Goal: Communication & Community: Answer question/provide support

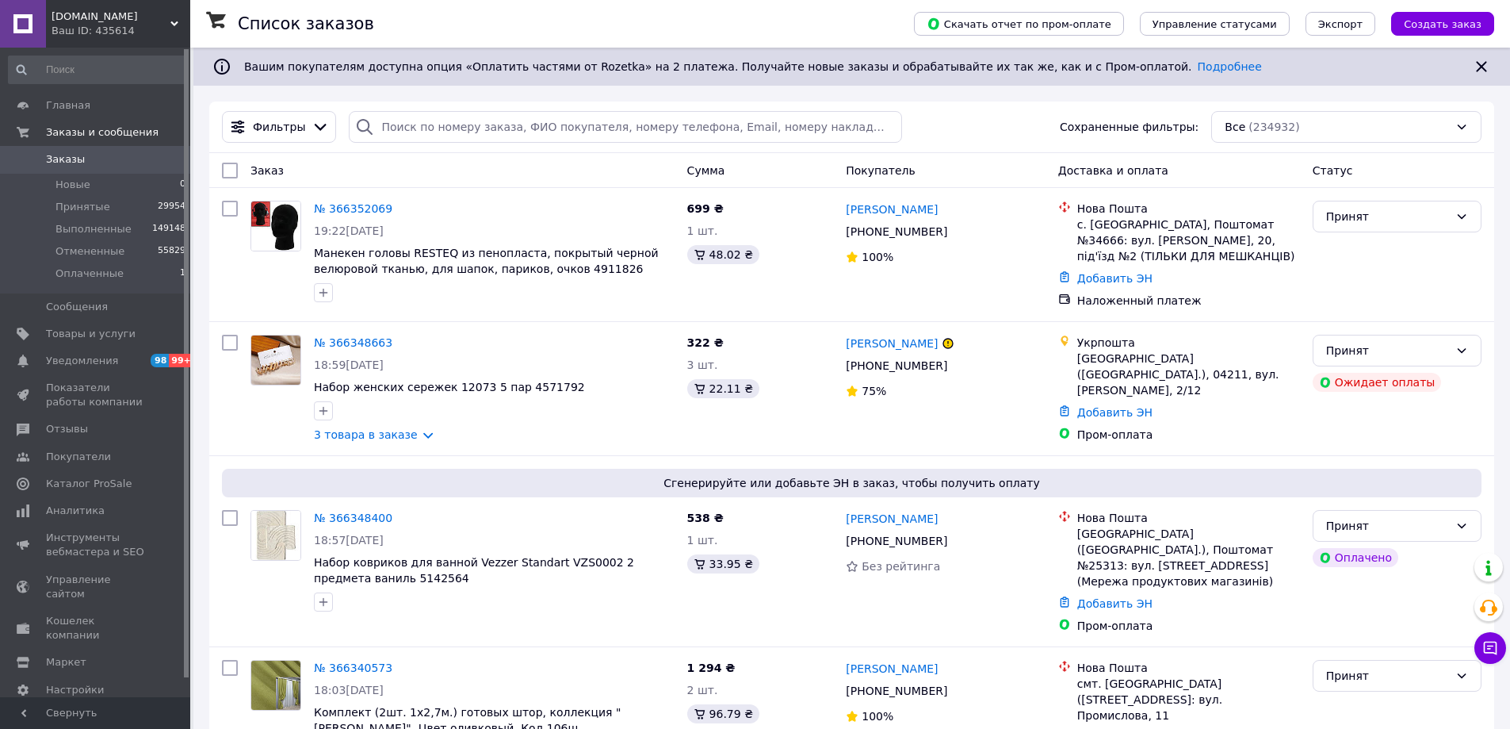
click at [64, 29] on div "Ваш ID: 435614" at bounding box center [121, 31] width 139 height 14
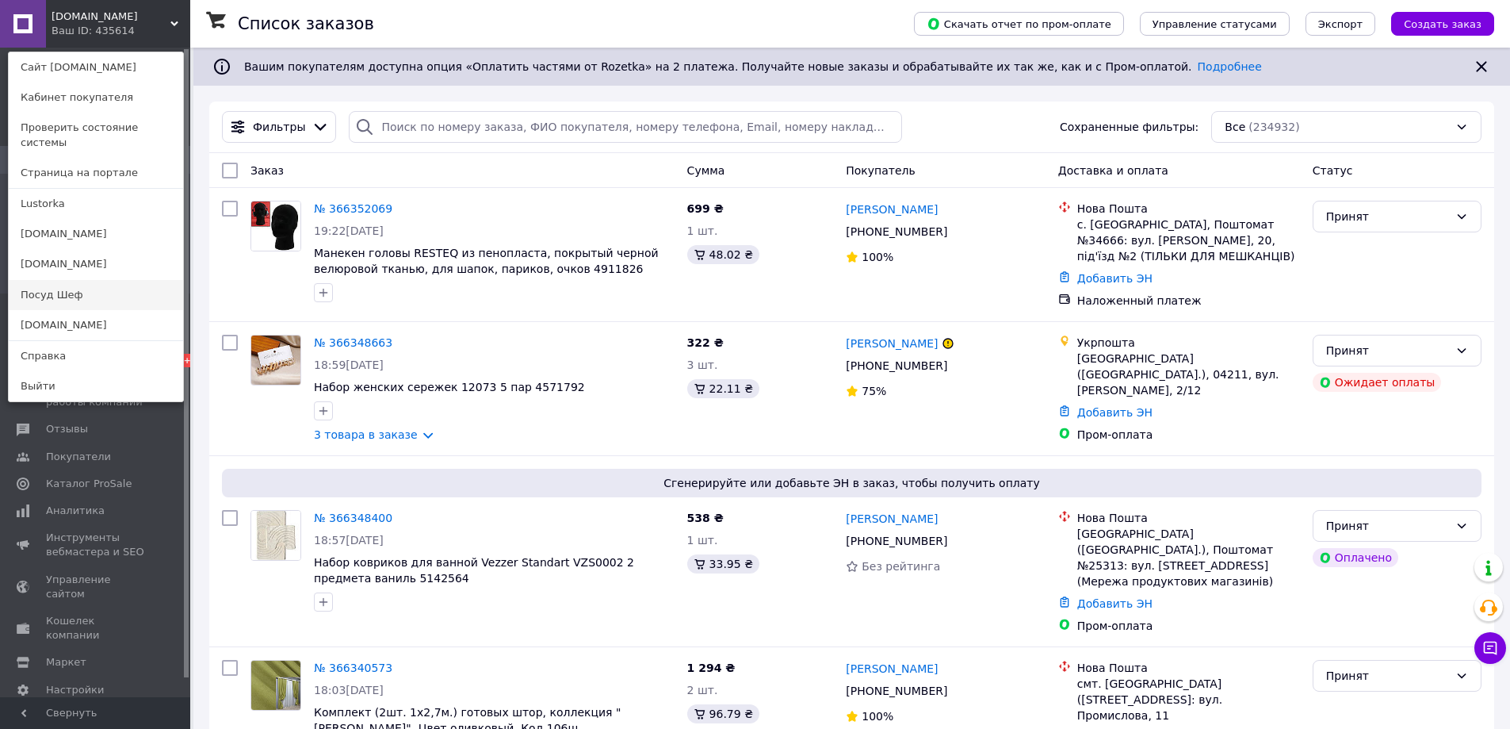
click at [59, 280] on link "Посуд Шеф" at bounding box center [96, 295] width 174 height 30
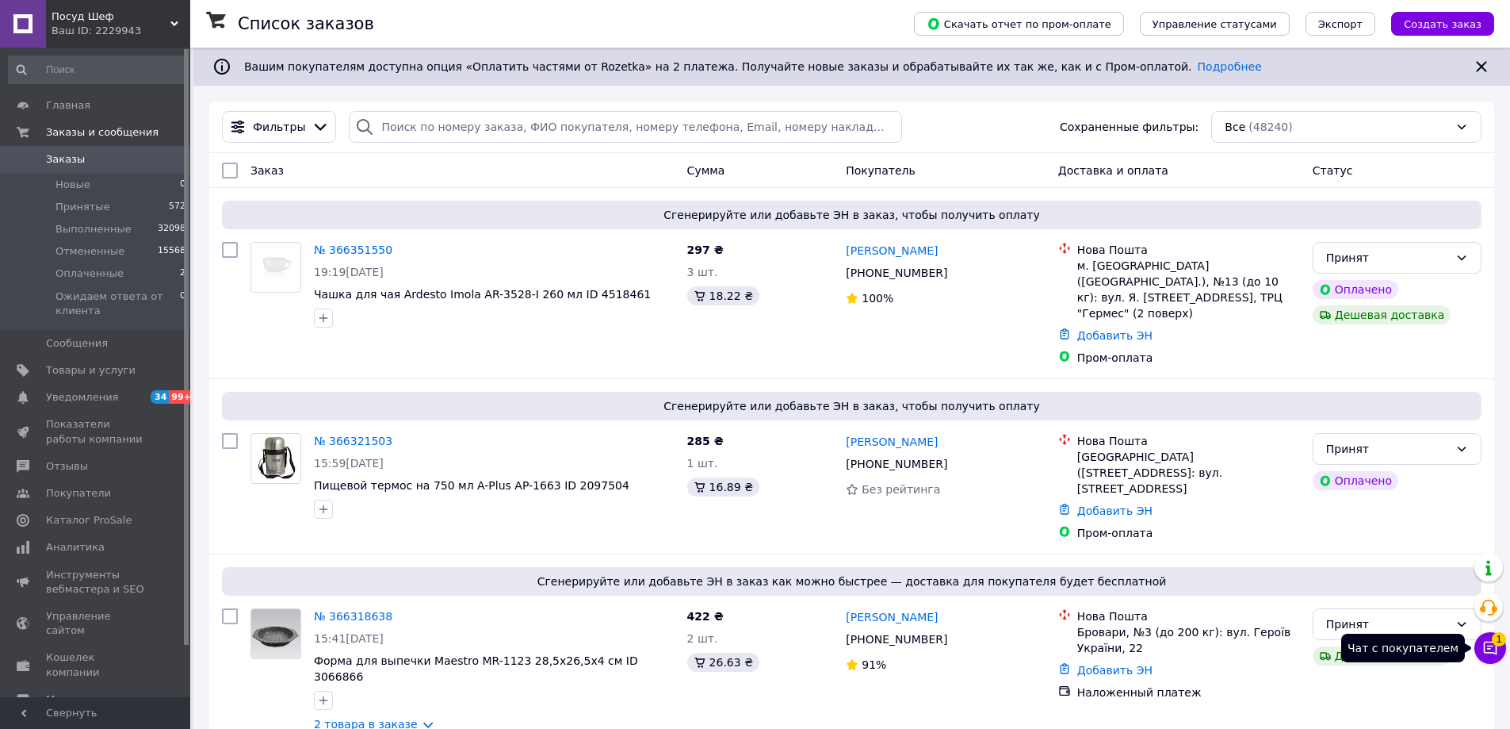
click at [1485, 653] on icon at bounding box center [1490, 647] width 13 height 13
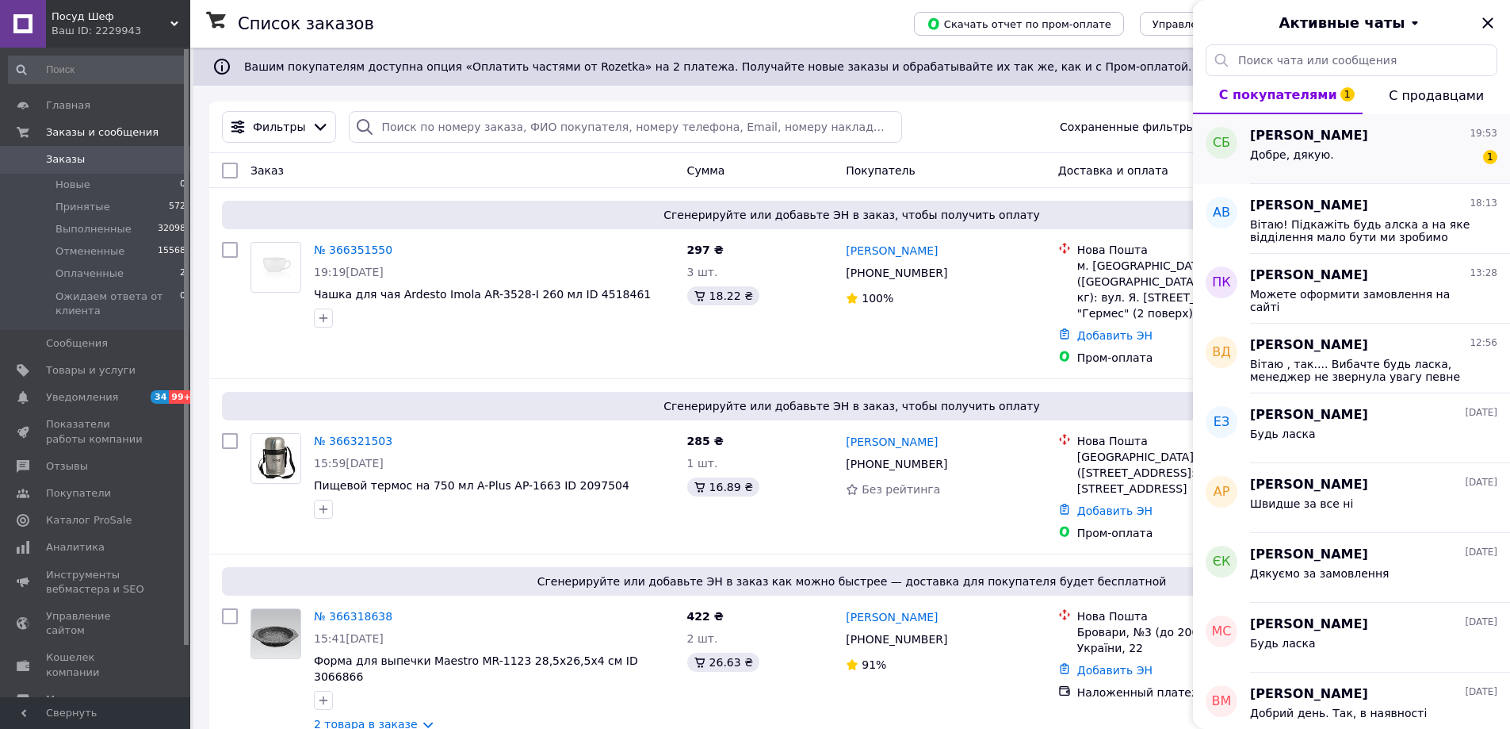
click at [1405, 157] on div "Добре, дякую. 1" at bounding box center [1373, 157] width 247 height 25
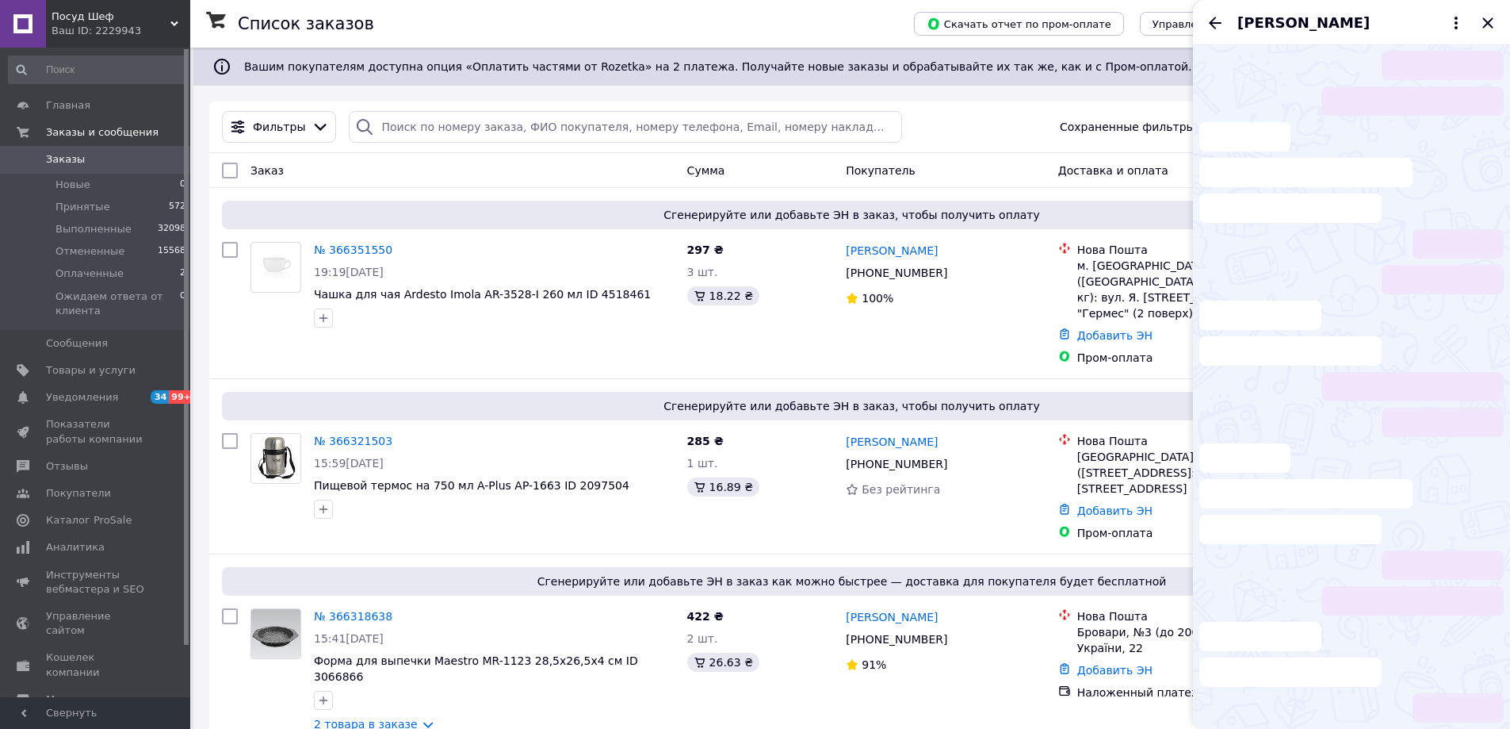
scroll to position [646, 0]
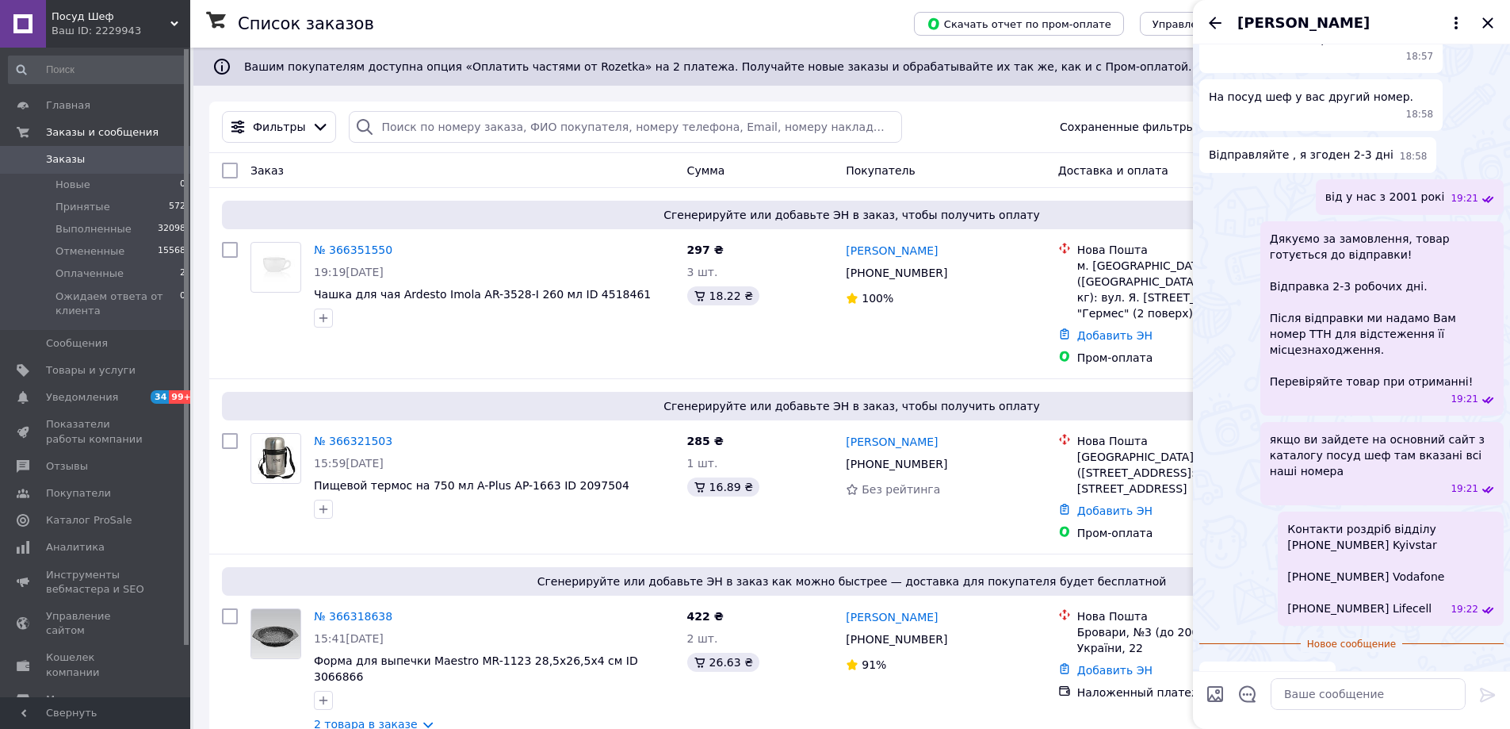
click at [131, 19] on span "Посуд Шеф" at bounding box center [111, 17] width 119 height 14
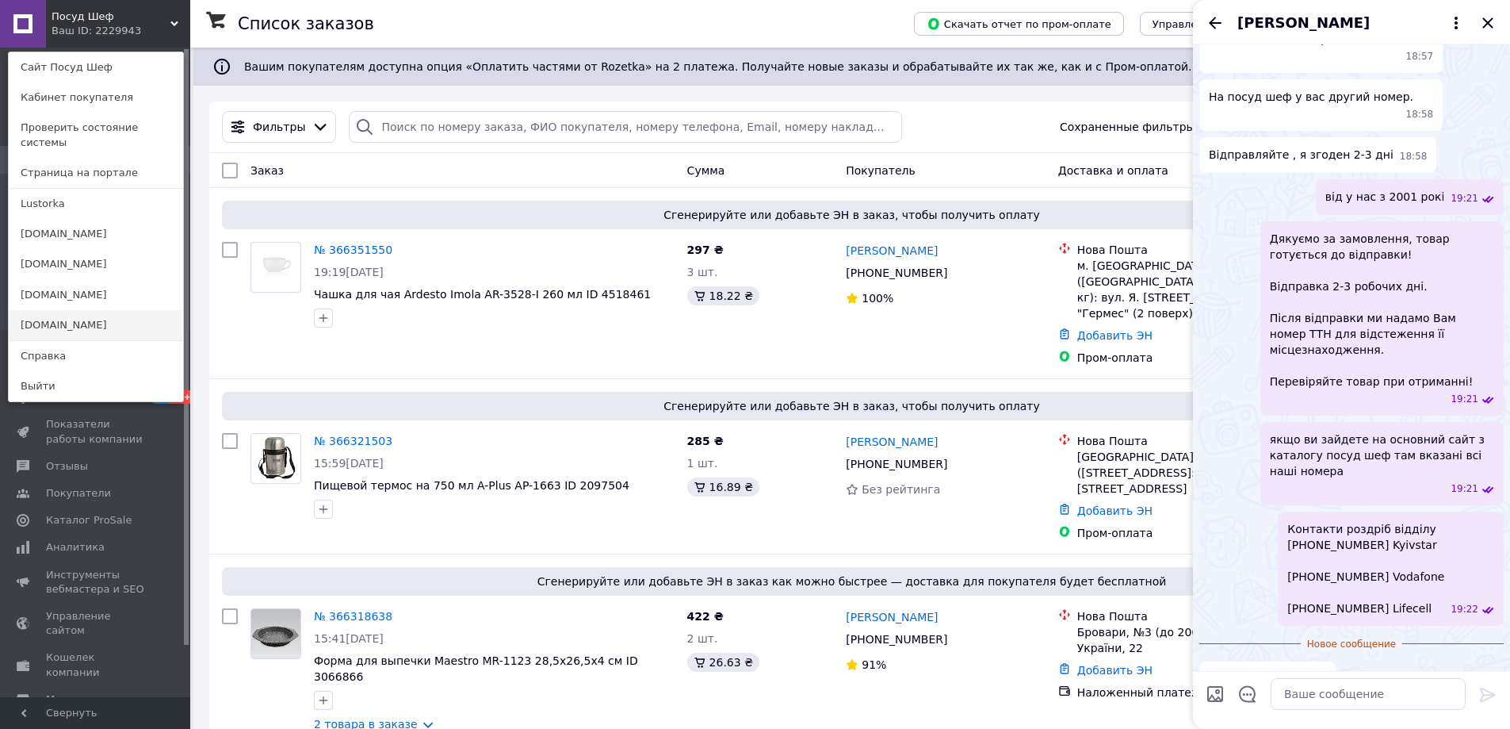
click at [61, 312] on link "[DOMAIN_NAME]" at bounding box center [96, 325] width 174 height 30
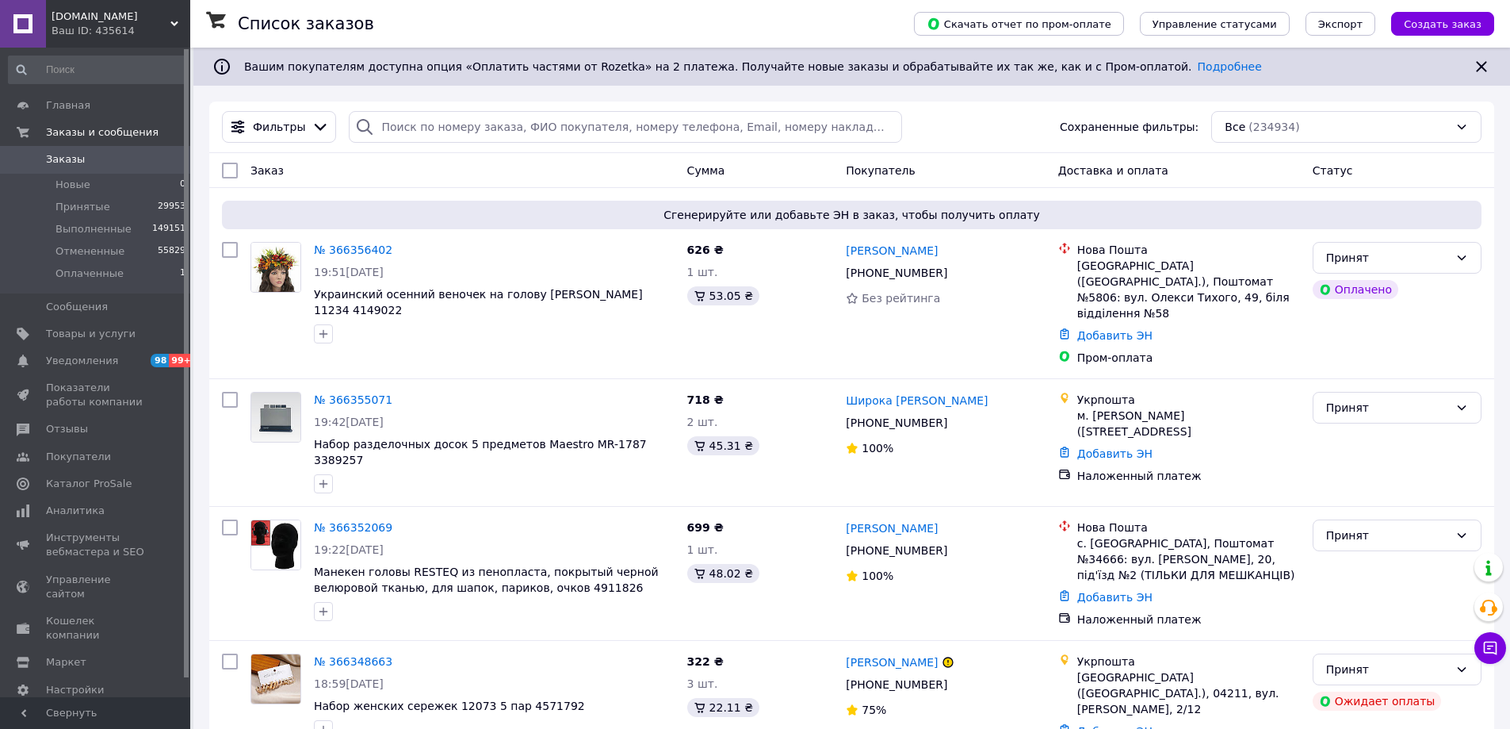
click at [128, 28] on div "Ваш ID: 435614" at bounding box center [121, 31] width 139 height 14
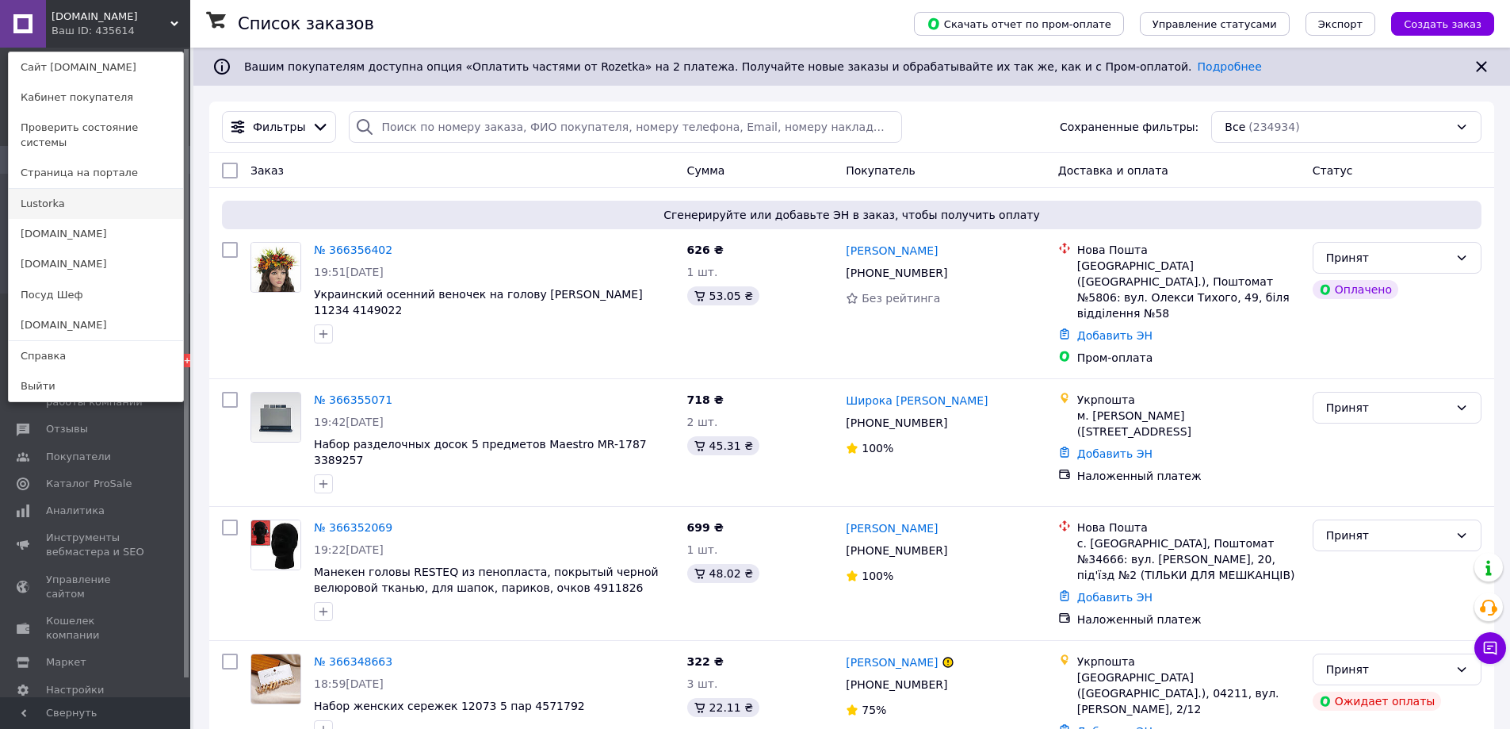
click at [92, 189] on link "Lustorka" at bounding box center [96, 204] width 174 height 30
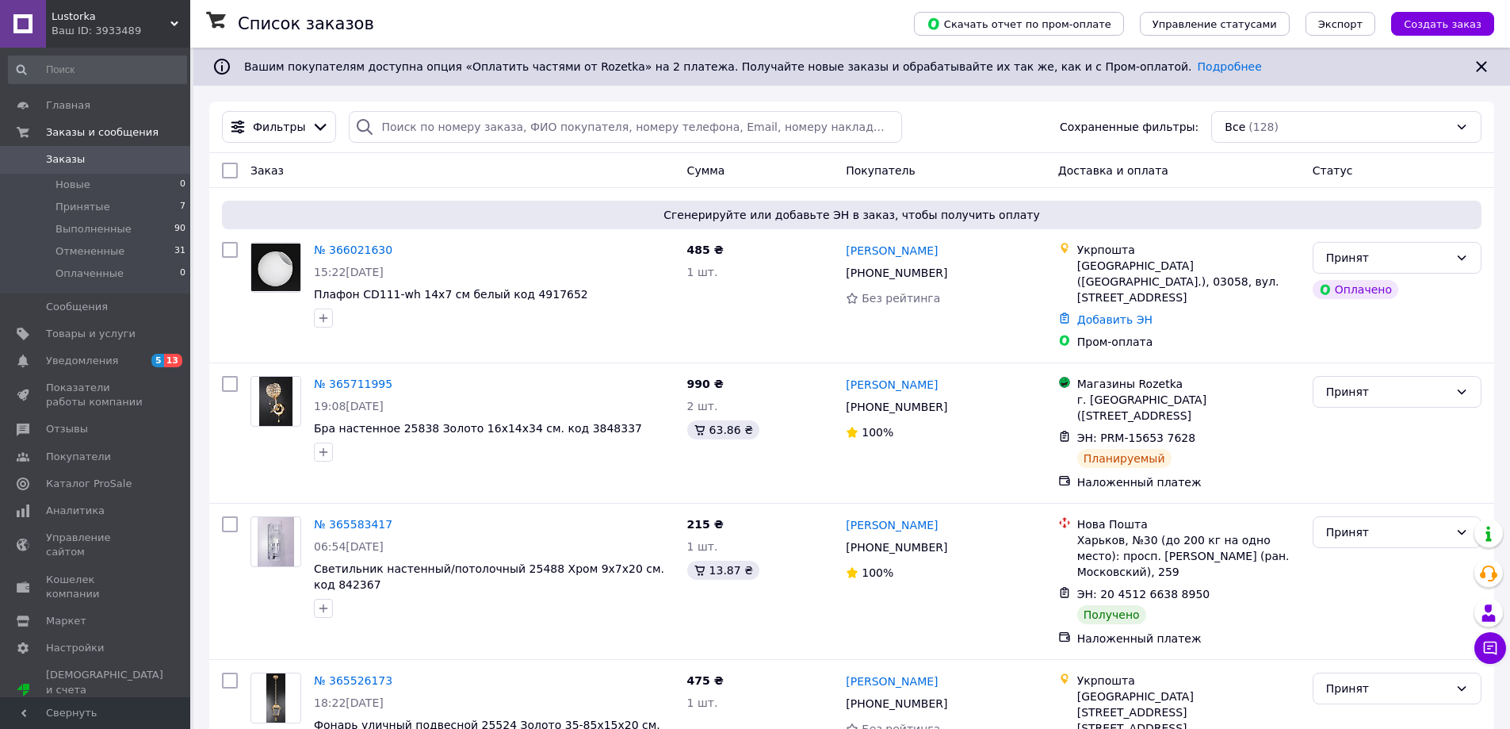
click at [105, 25] on div "Ваш ID: 3933489" at bounding box center [121, 31] width 139 height 14
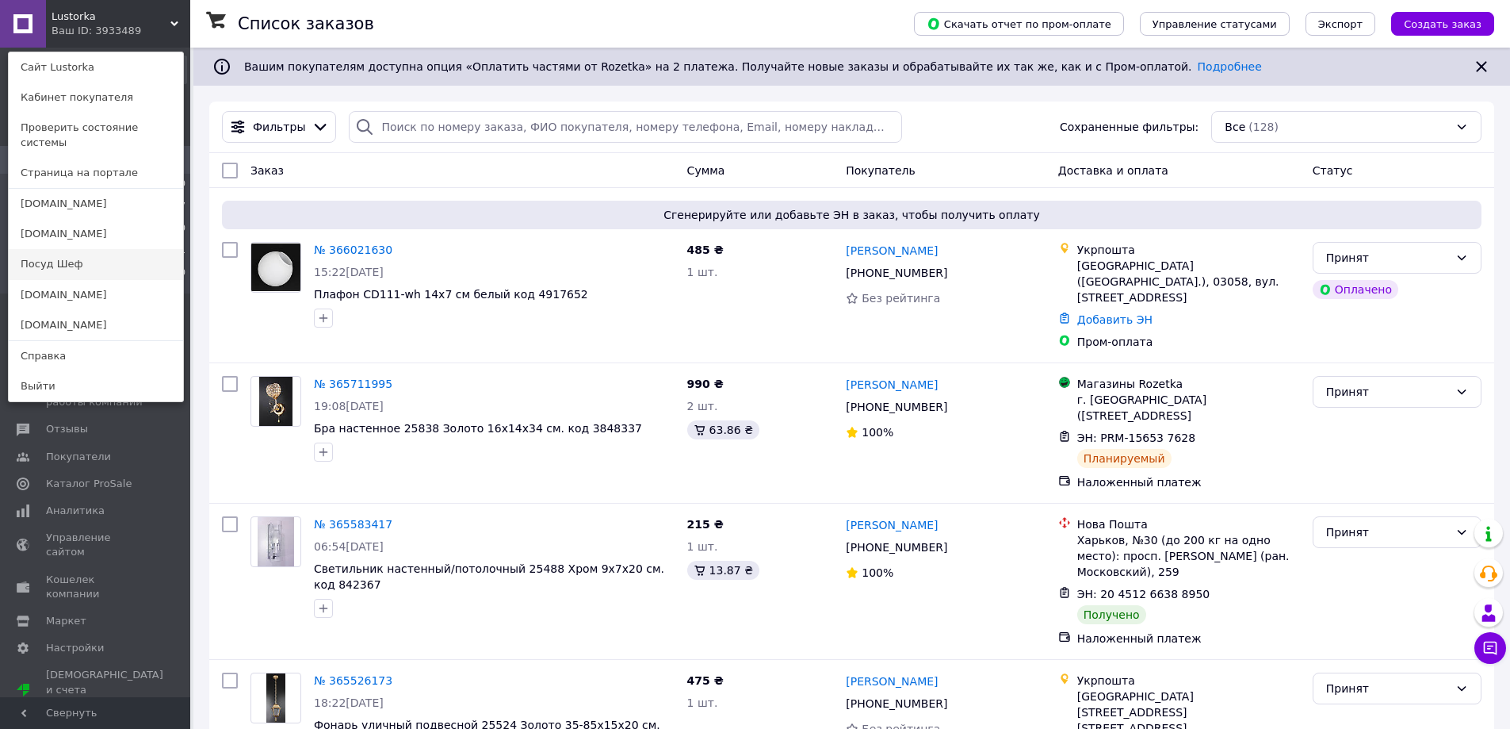
click at [107, 258] on link "Посуд Шеф" at bounding box center [96, 264] width 174 height 30
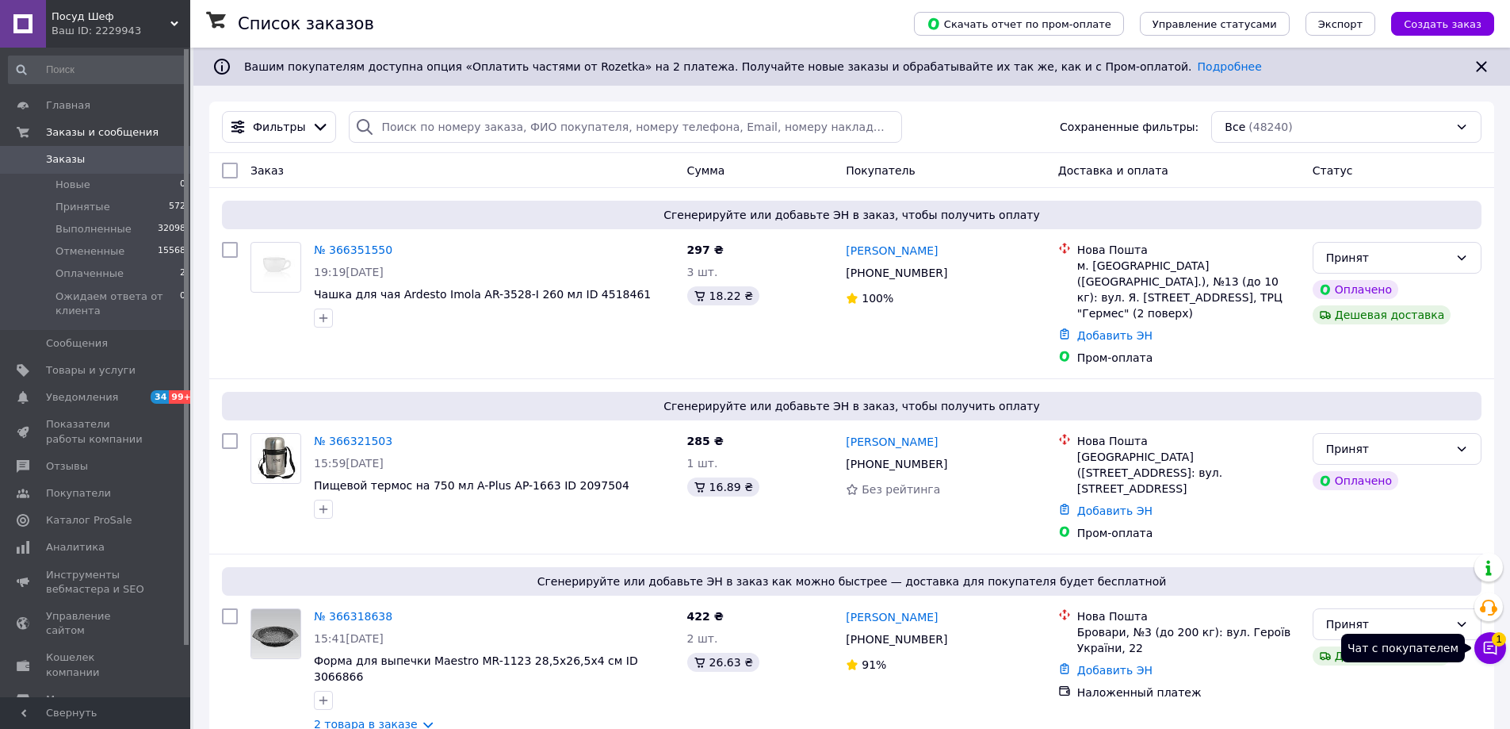
click at [1492, 646] on icon at bounding box center [1490, 647] width 13 height 13
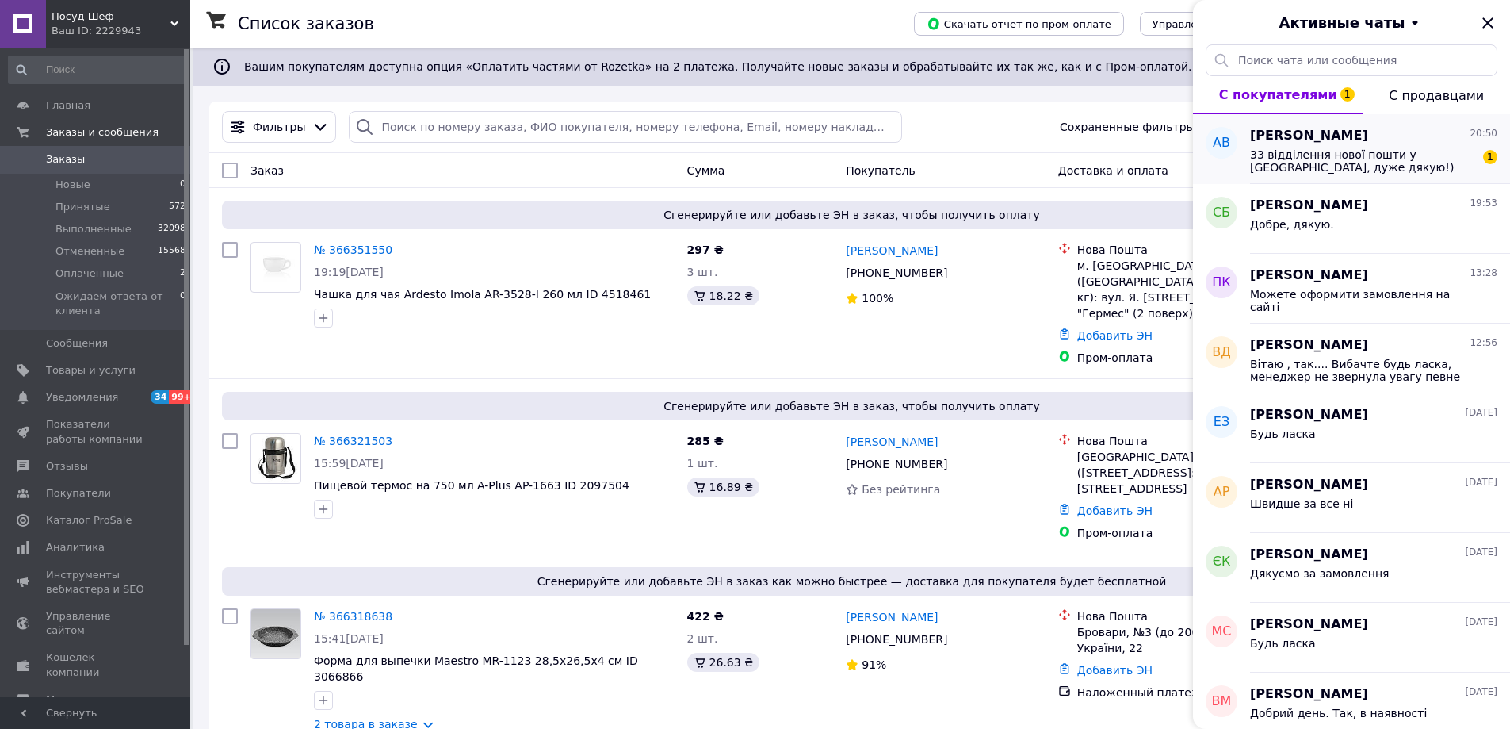
click at [1410, 166] on span "33 відділення нової пошти у Дніпрі, дуже дякую!)" at bounding box center [1362, 160] width 225 height 25
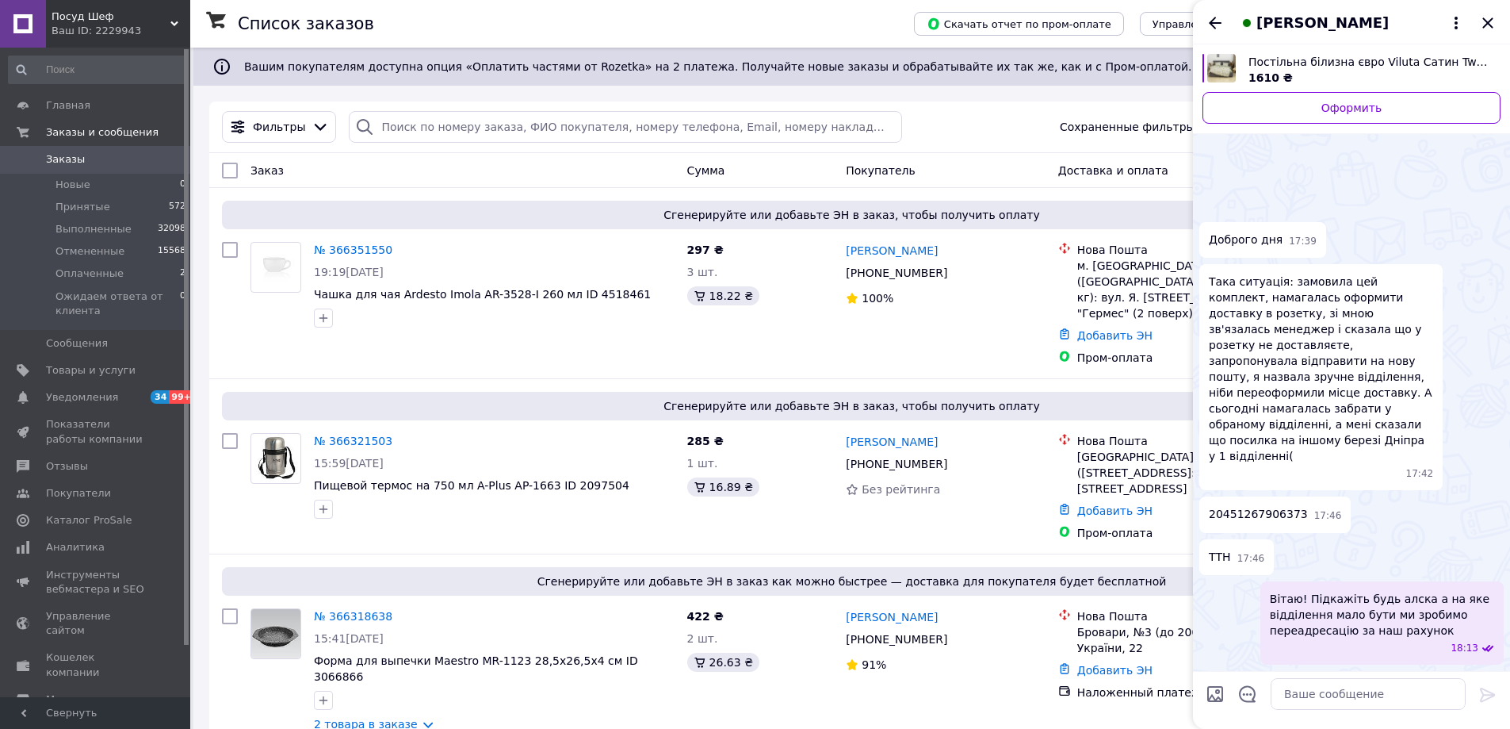
scroll to position [71, 0]
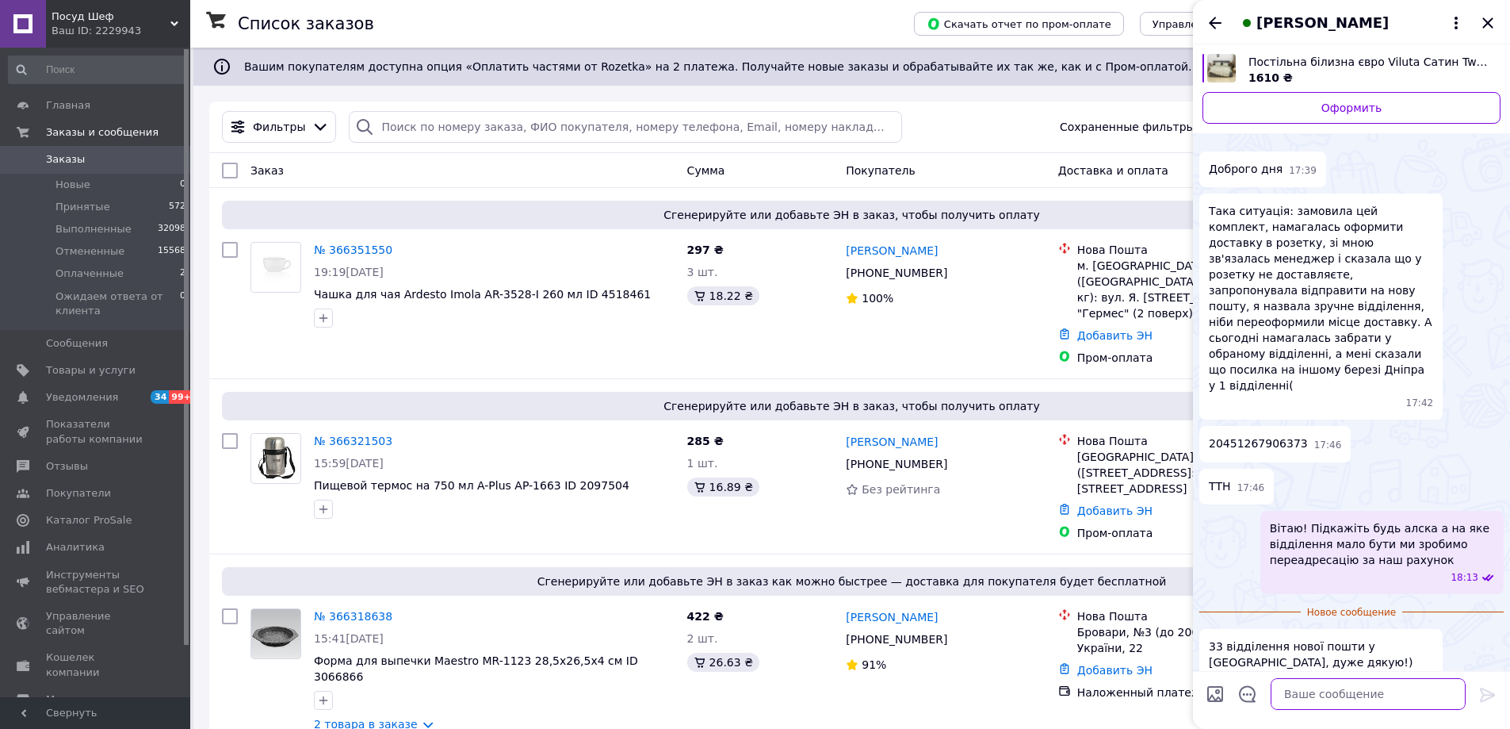
click at [1315, 702] on textarea at bounding box center [1368, 694] width 195 height 32
type textarea "Добре зрорбимо переадресацію"
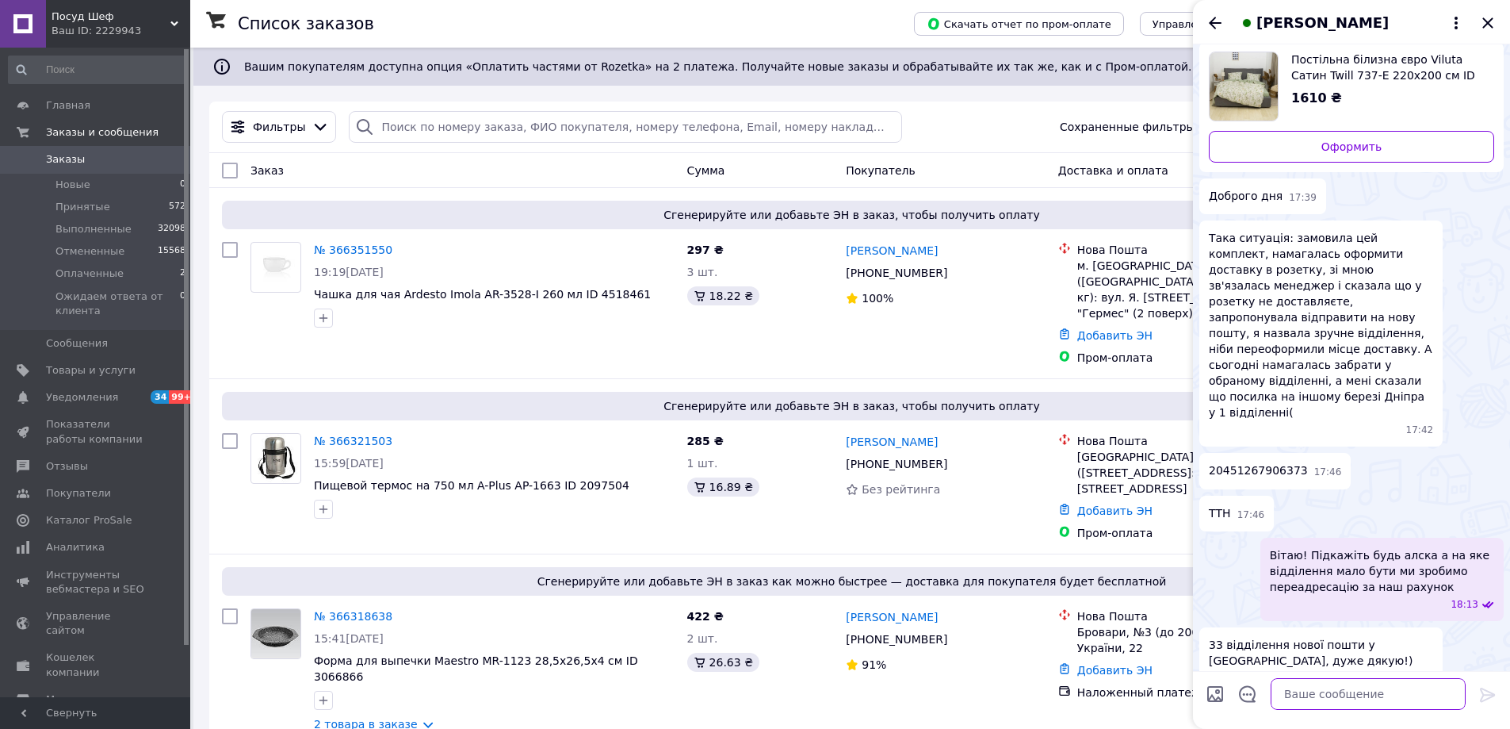
scroll to position [0, 0]
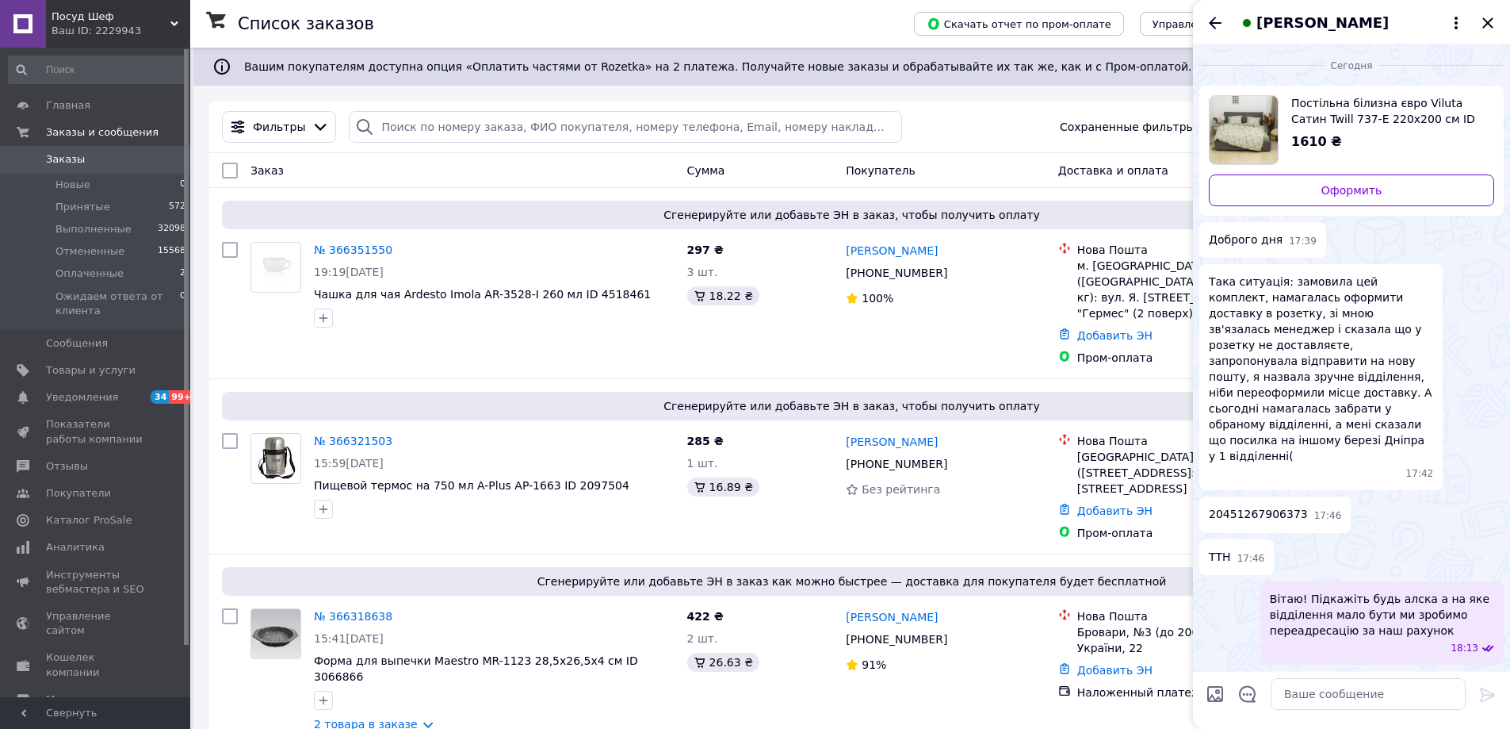
click at [1265, 506] on span "20451267906373" at bounding box center [1258, 514] width 99 height 17
click at [1269, 506] on span "20451267906373" at bounding box center [1258, 514] width 99 height 17
copy span "20451267906373"
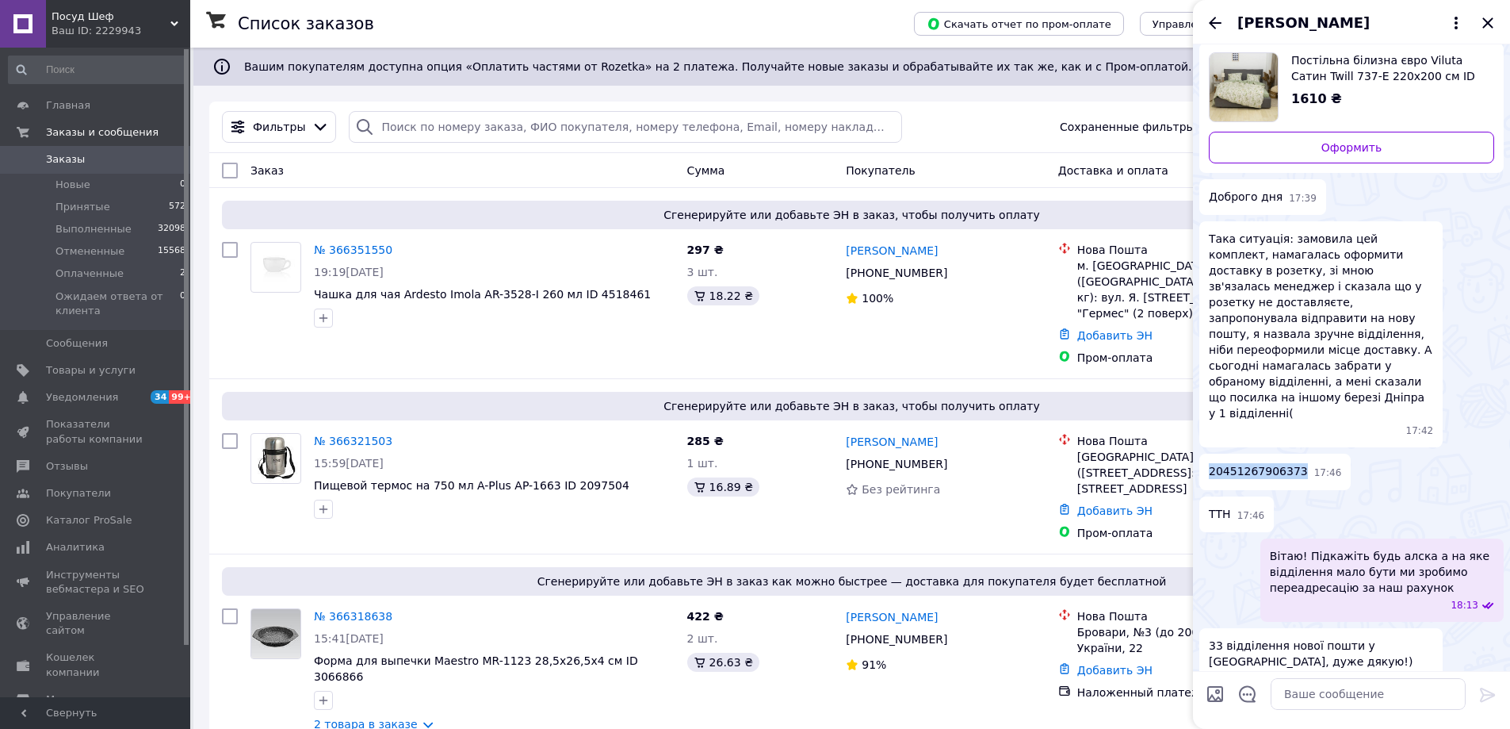
scroll to position [44, 0]
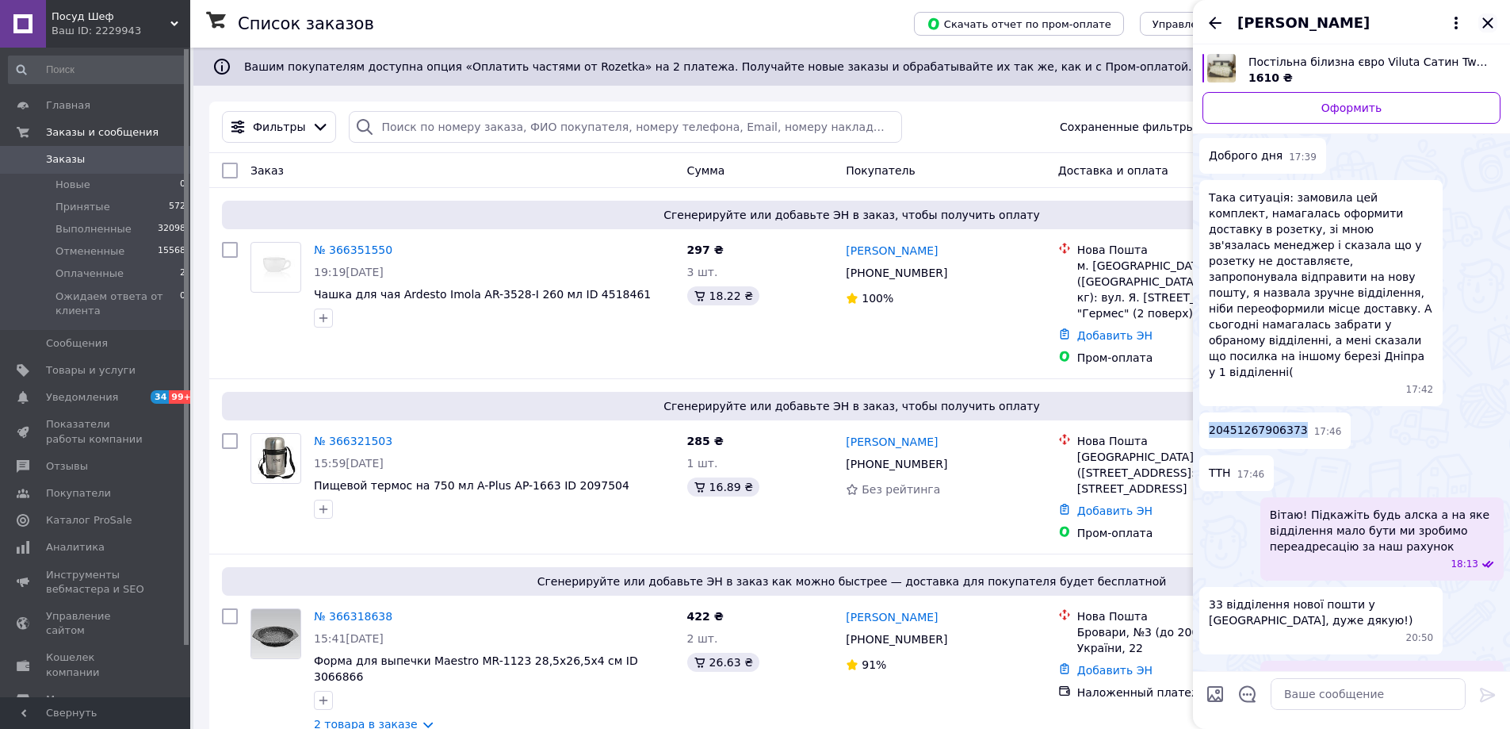
click at [1485, 22] on icon "Закрыть" at bounding box center [1488, 22] width 19 height 19
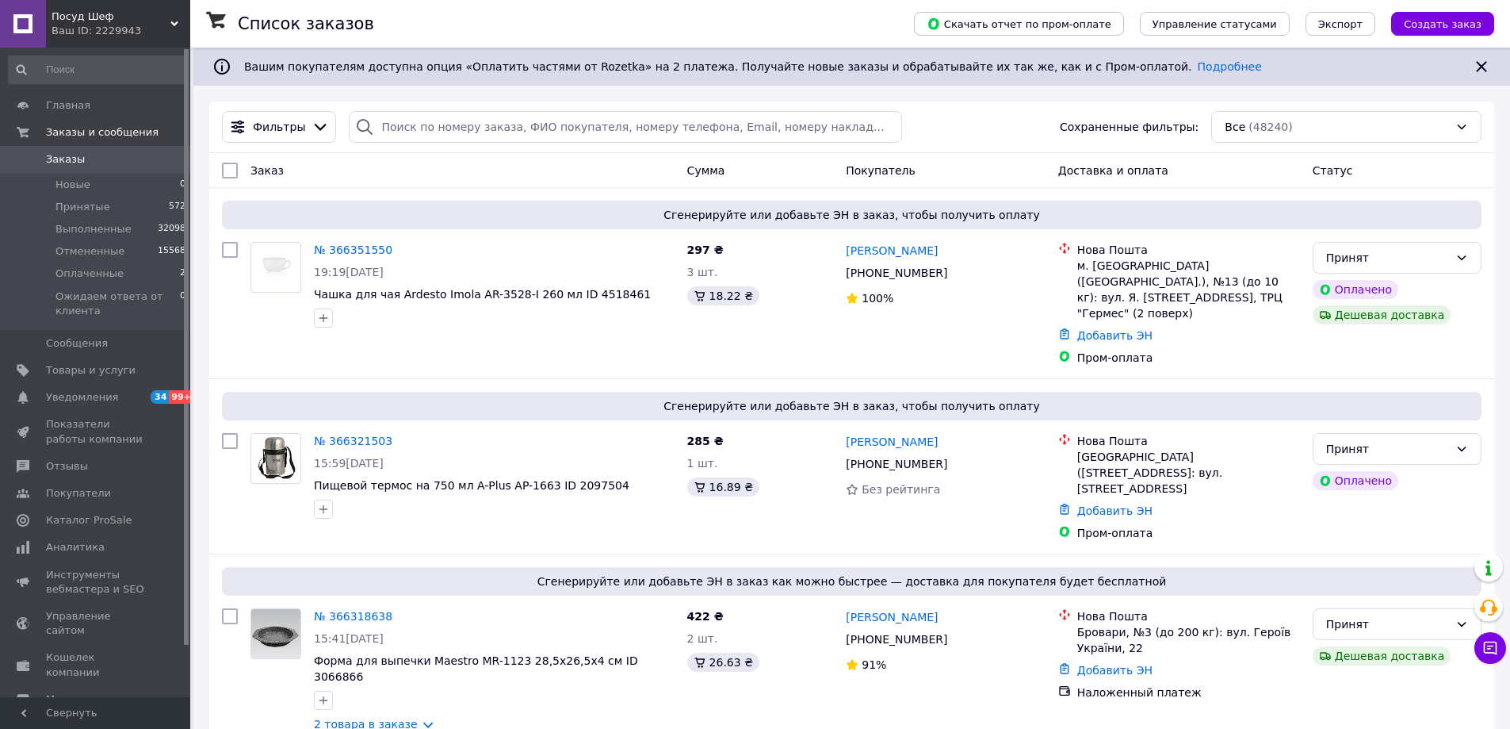
click at [90, 21] on span "Посуд Шеф" at bounding box center [111, 17] width 119 height 14
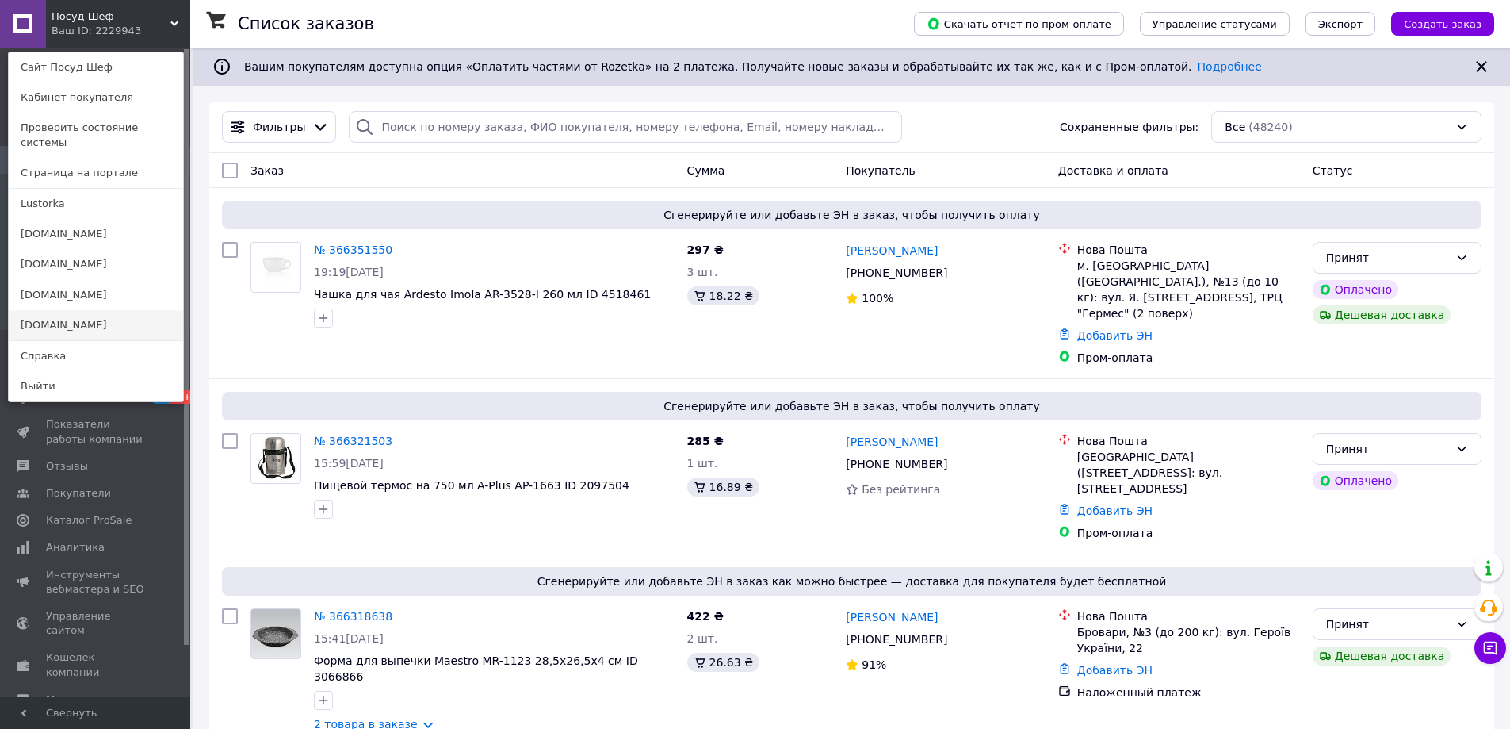
click at [47, 310] on link "[DOMAIN_NAME]" at bounding box center [96, 325] width 174 height 30
